Goal: Browse casually

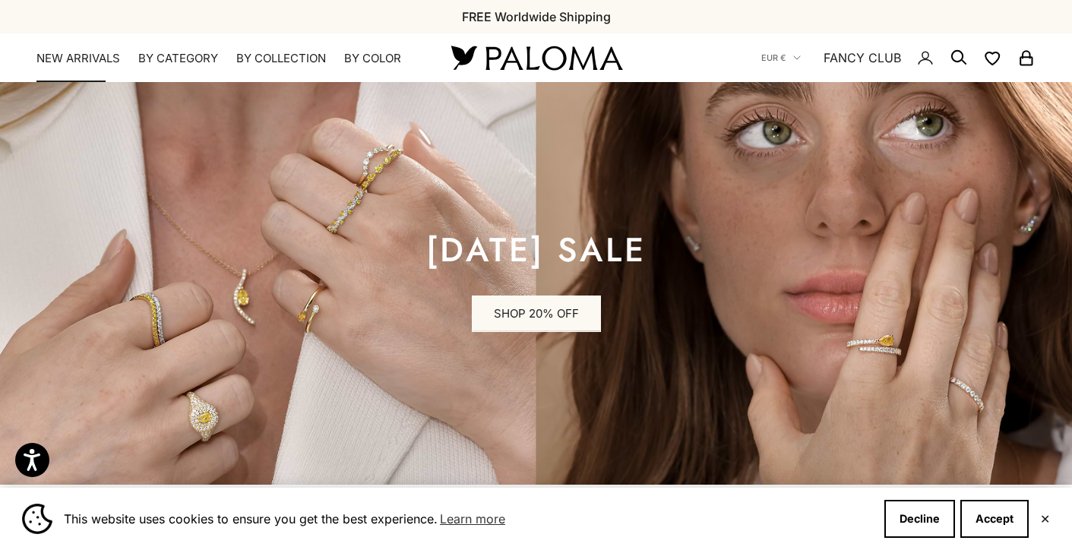
click at [92, 55] on link "NEW ARRIVALS" at bounding box center [78, 58] width 84 height 15
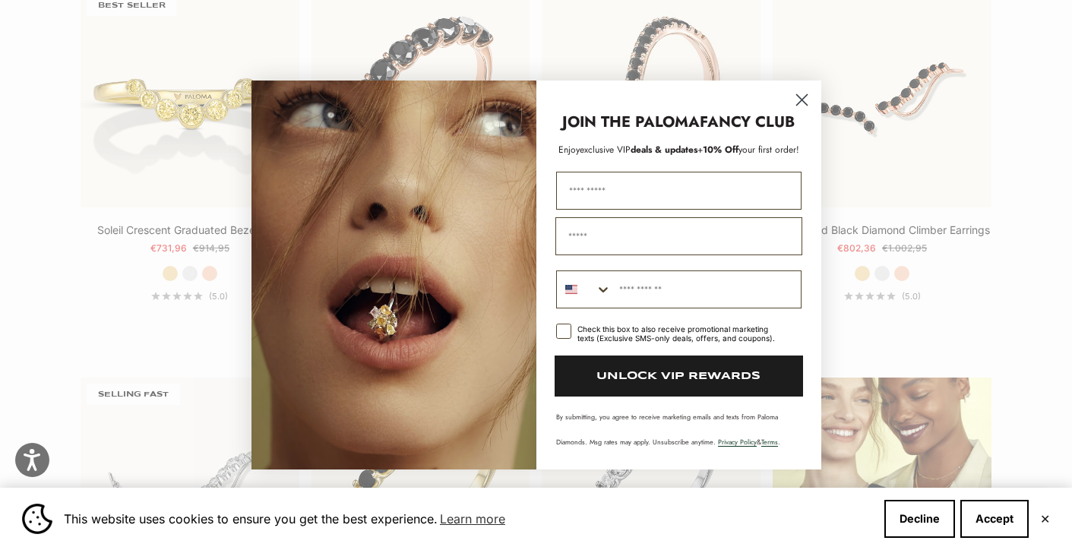
scroll to position [1653, 0]
click at [803, 96] on circle "Close dialog" at bounding box center [801, 99] width 25 height 25
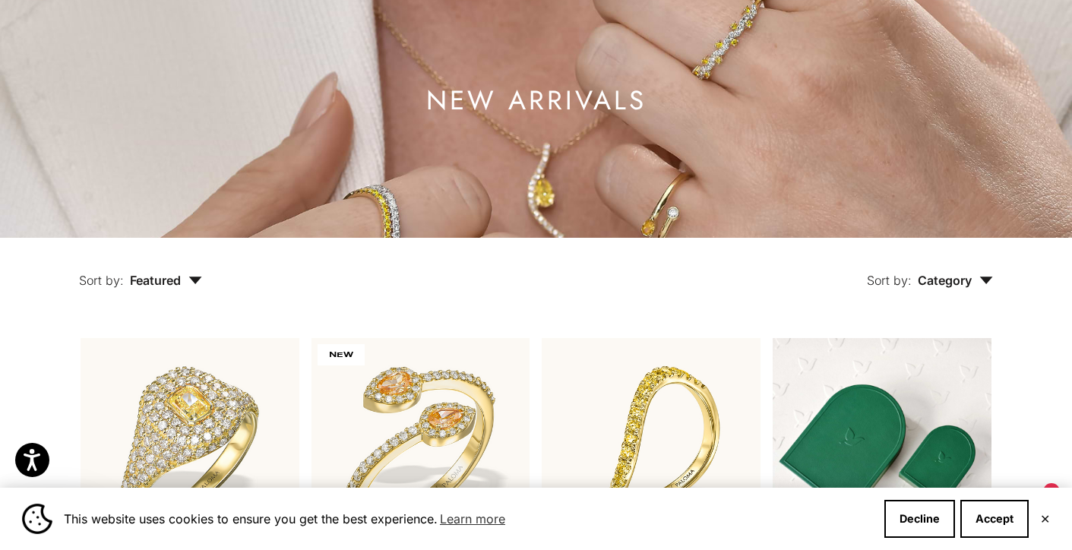
scroll to position [0, 0]
